Goal: Information Seeking & Learning: Stay updated

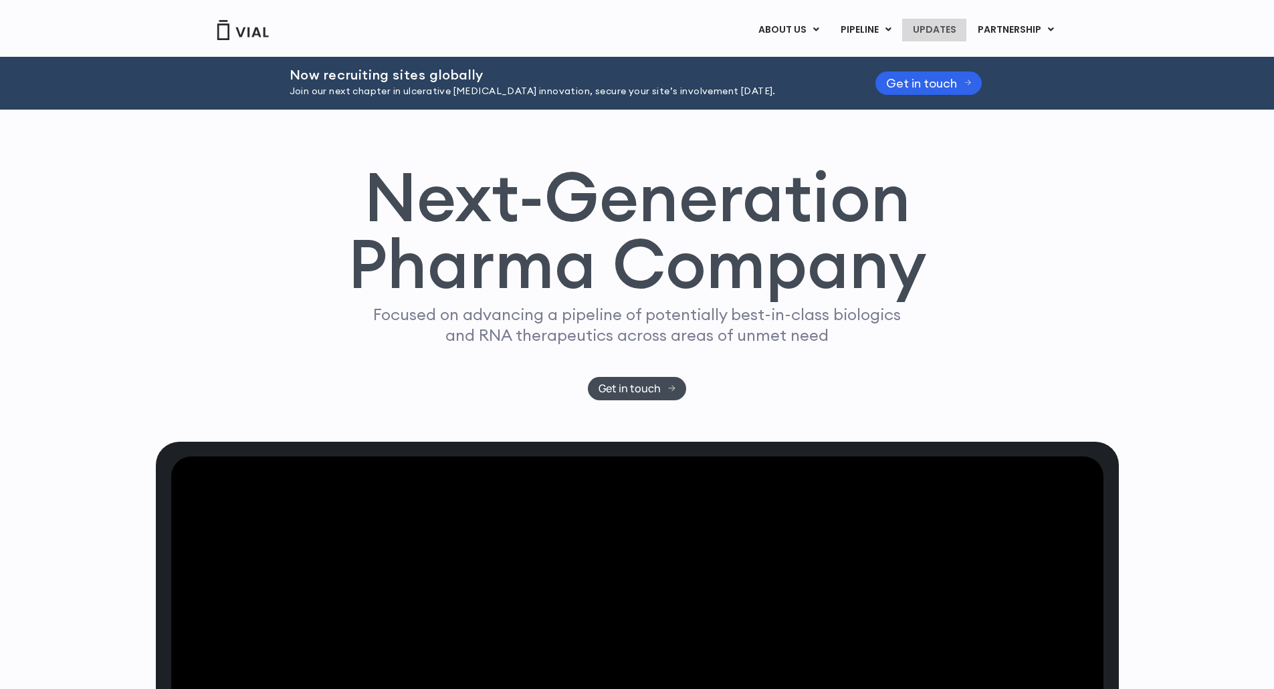
click at [925, 24] on link "UPDATES" at bounding box center [934, 30] width 64 height 23
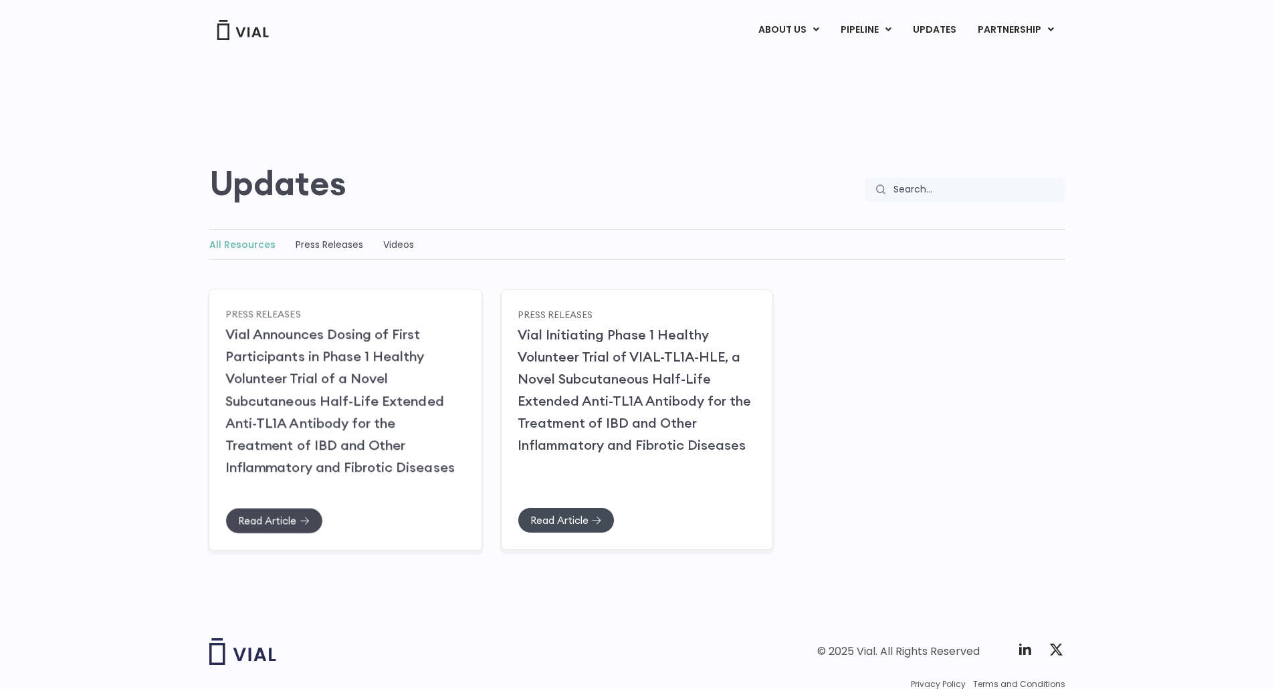
click at [263, 517] on span "Read Article" at bounding box center [267, 521] width 58 height 10
